Goal: Task Accomplishment & Management: Use online tool/utility

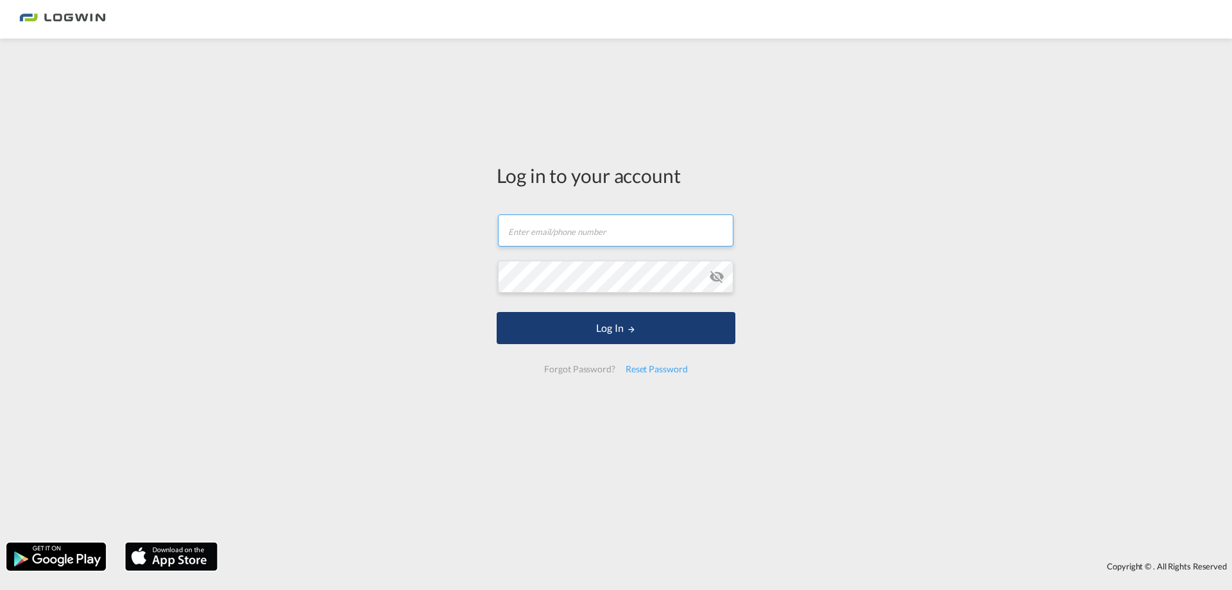
type input "[PERSON_NAME][EMAIL_ADDRESS][DOMAIN_NAME]"
click at [660, 329] on button "Log In" at bounding box center [616, 328] width 239 height 32
